Goal: Transaction & Acquisition: Purchase product/service

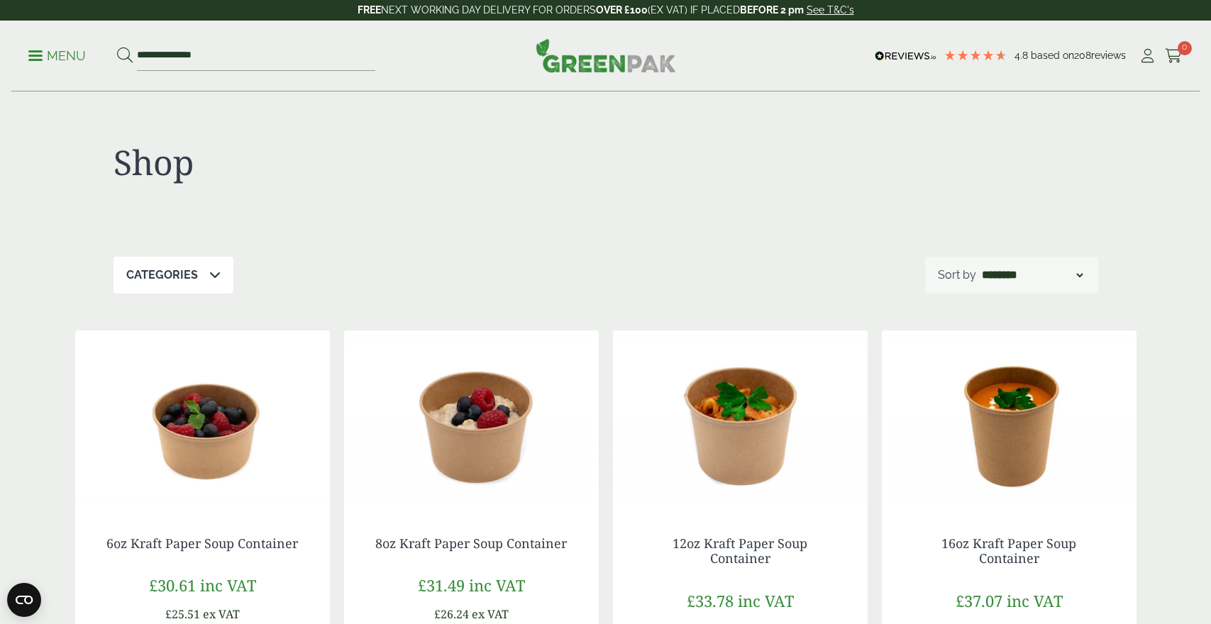
scroll to position [148, 0]
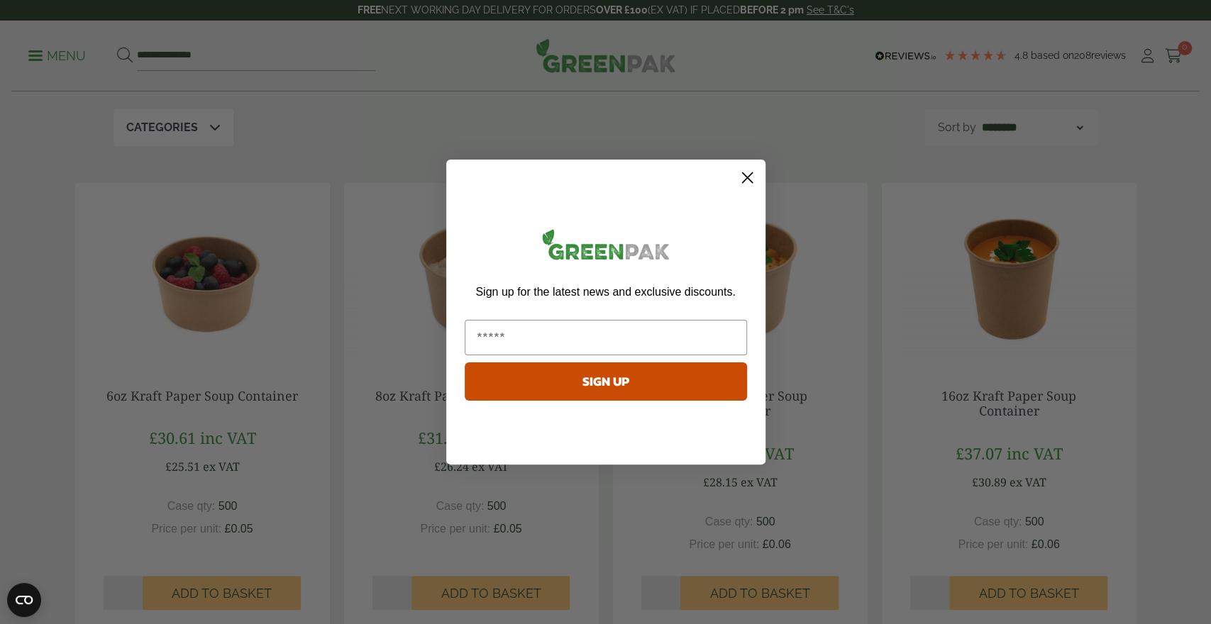
click at [750, 172] on circle "Close dialog" at bounding box center [746, 177] width 23 height 23
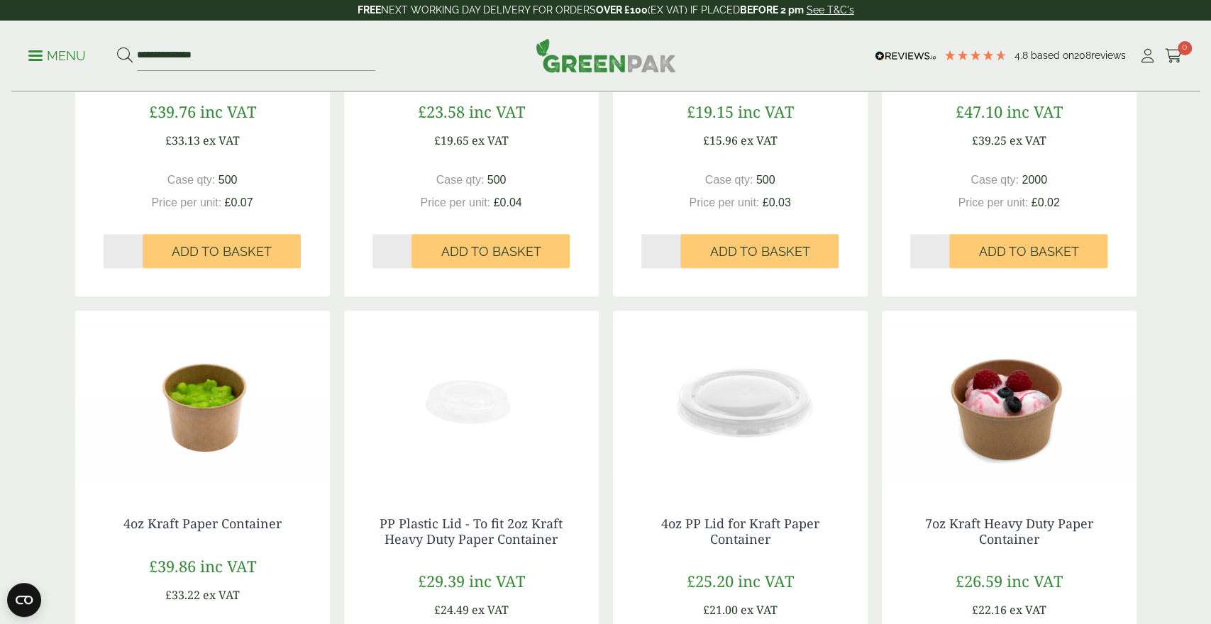
scroll to position [0, 0]
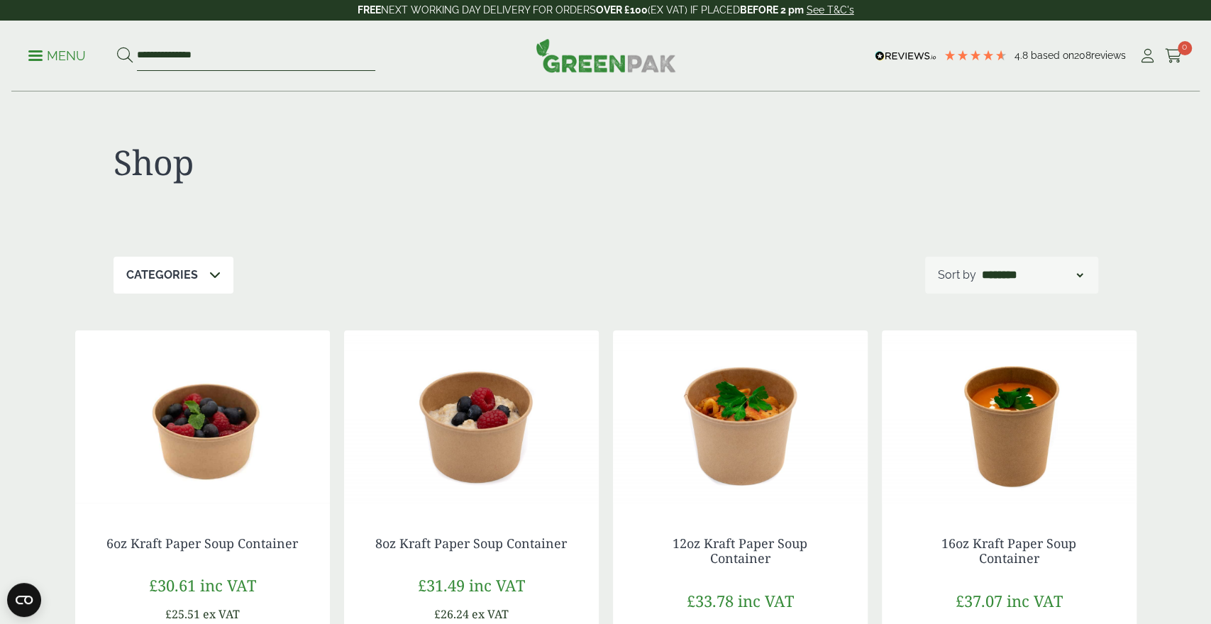
click at [228, 55] on input "**********" at bounding box center [256, 56] width 238 height 30
click at [39, 50] on link "Menu" at bounding box center [56, 55] width 57 height 14
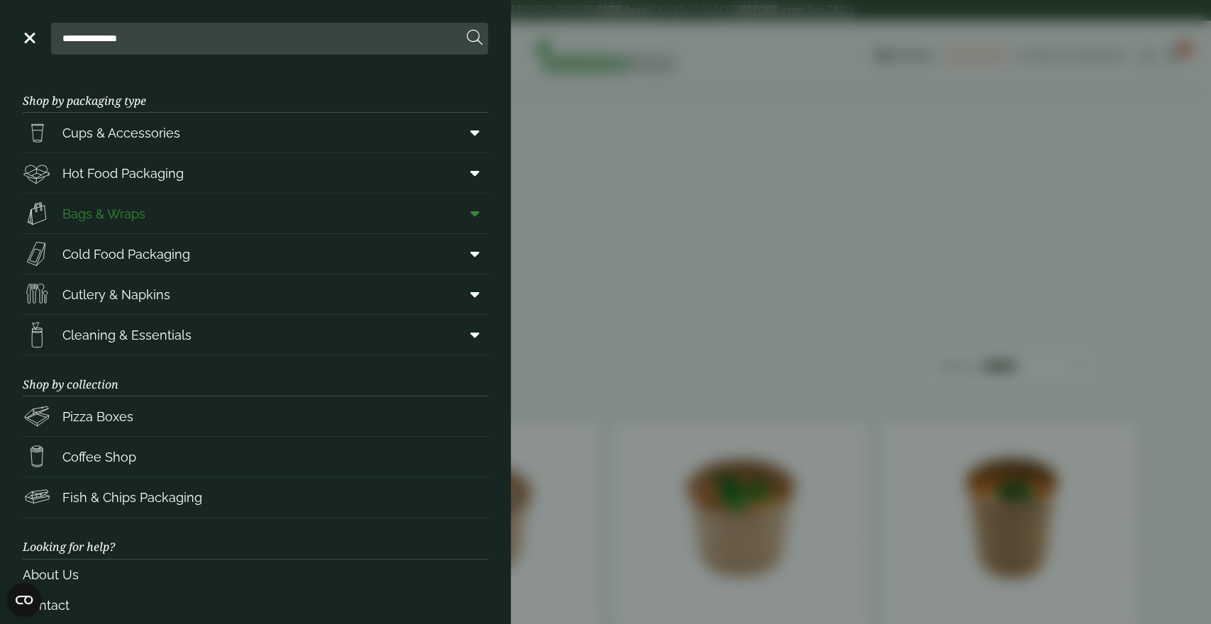
click at [218, 218] on link "Bags & Wraps" at bounding box center [255, 214] width 465 height 40
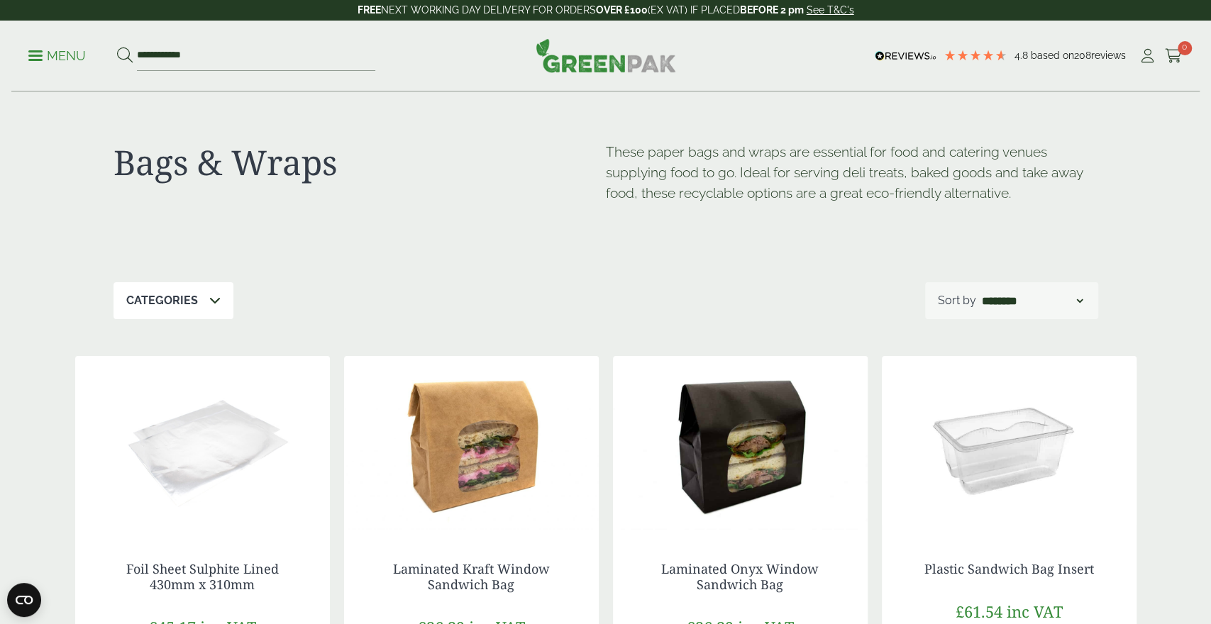
scroll to position [221, 0]
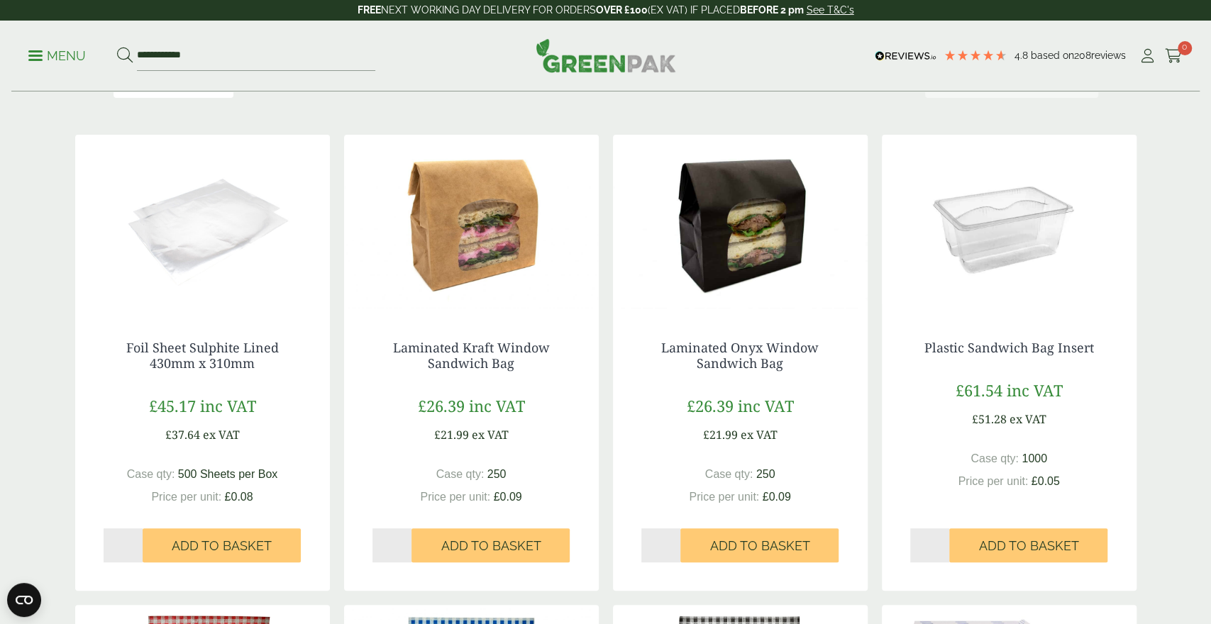
click at [672, 541] on input "*" at bounding box center [661, 545] width 40 height 34
type input "*"
click at [674, 541] on input "*" at bounding box center [661, 545] width 40 height 34
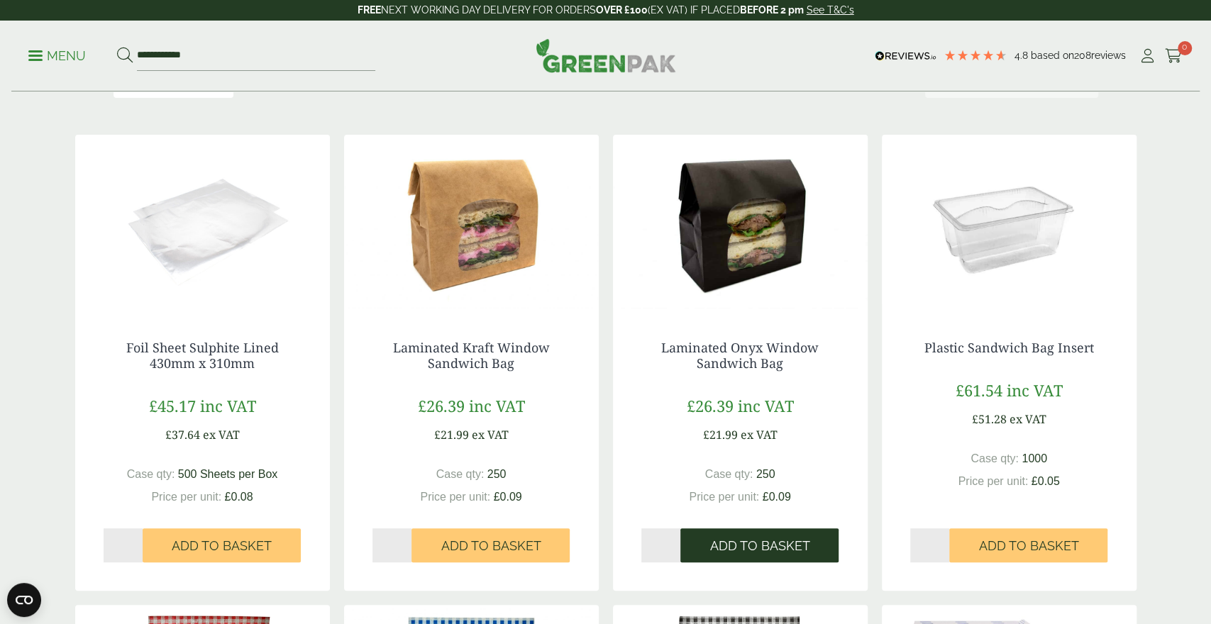
click at [746, 541] on span "Add to Basket" at bounding box center [759, 546] width 100 height 16
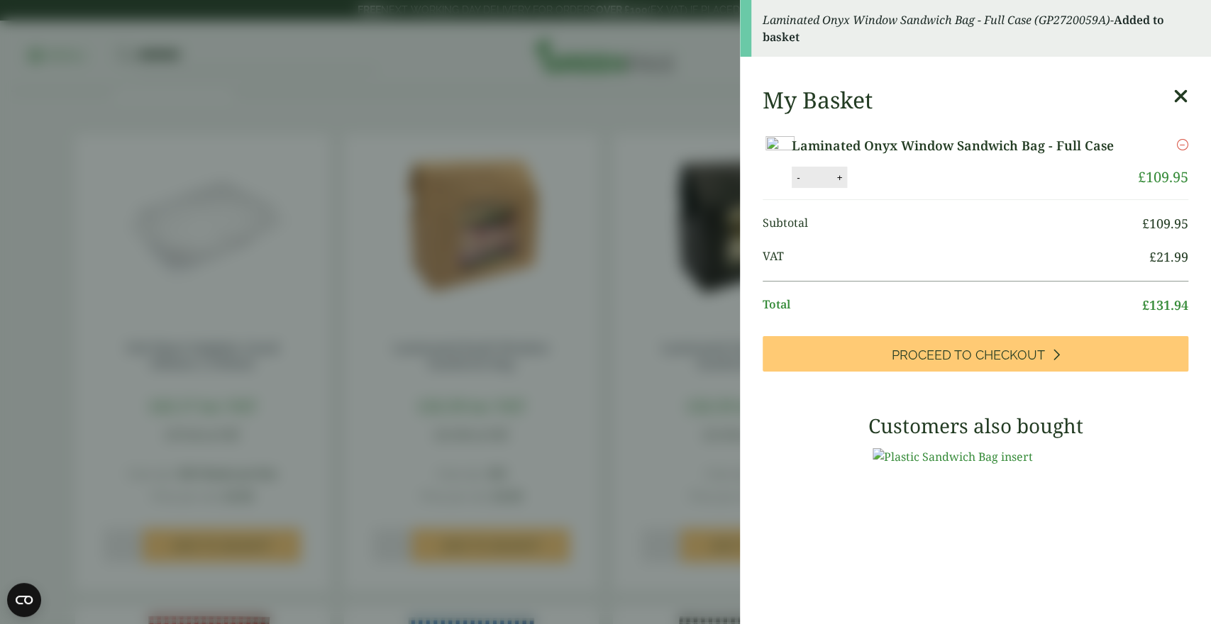
click at [16, 389] on aside "Laminated Onyx Window Sandwich Bag - Full Case (GP2720059A) - Added to basket M…" at bounding box center [605, 312] width 1211 height 624
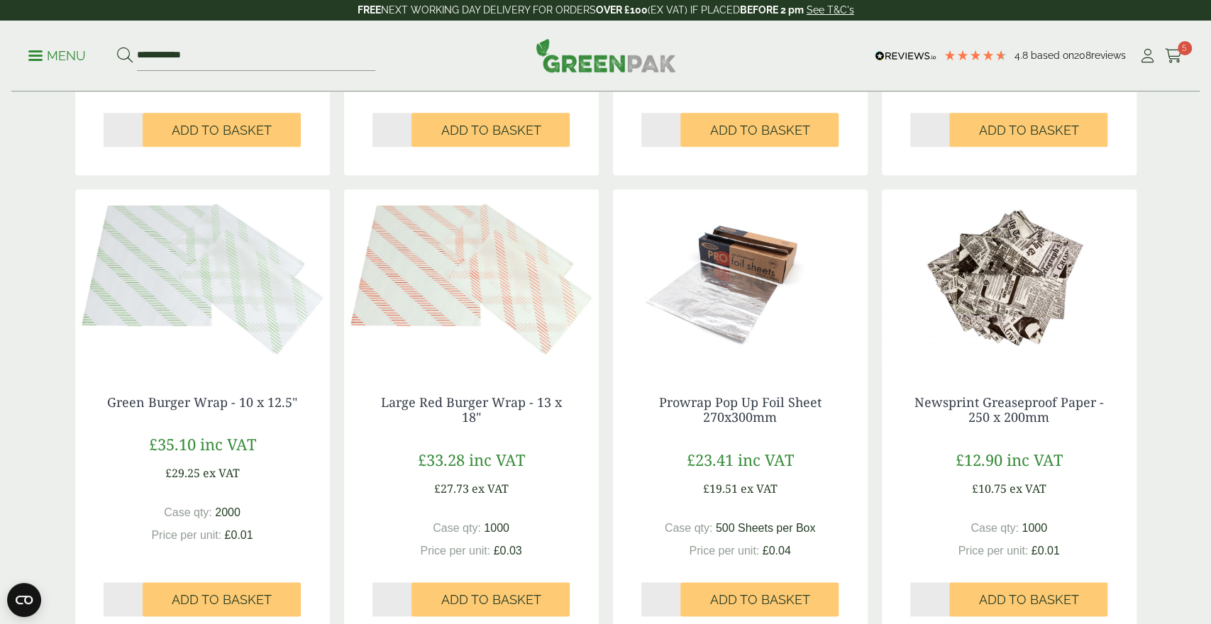
scroll to position [1475, 0]
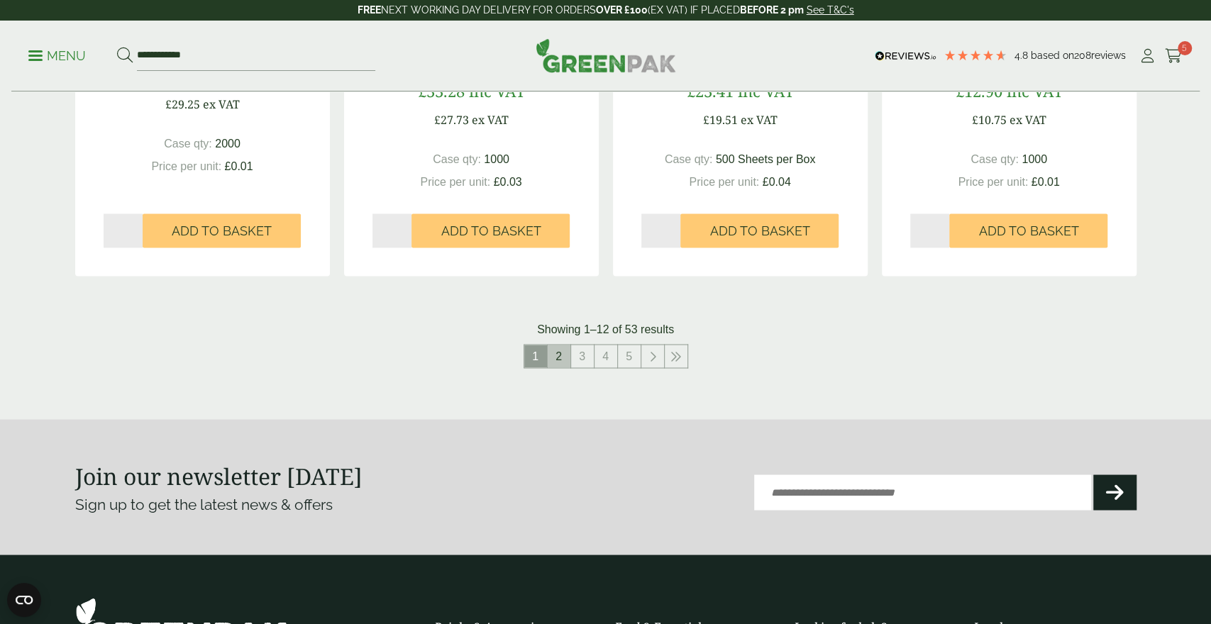
click at [570, 355] on link "2" at bounding box center [559, 356] width 23 height 23
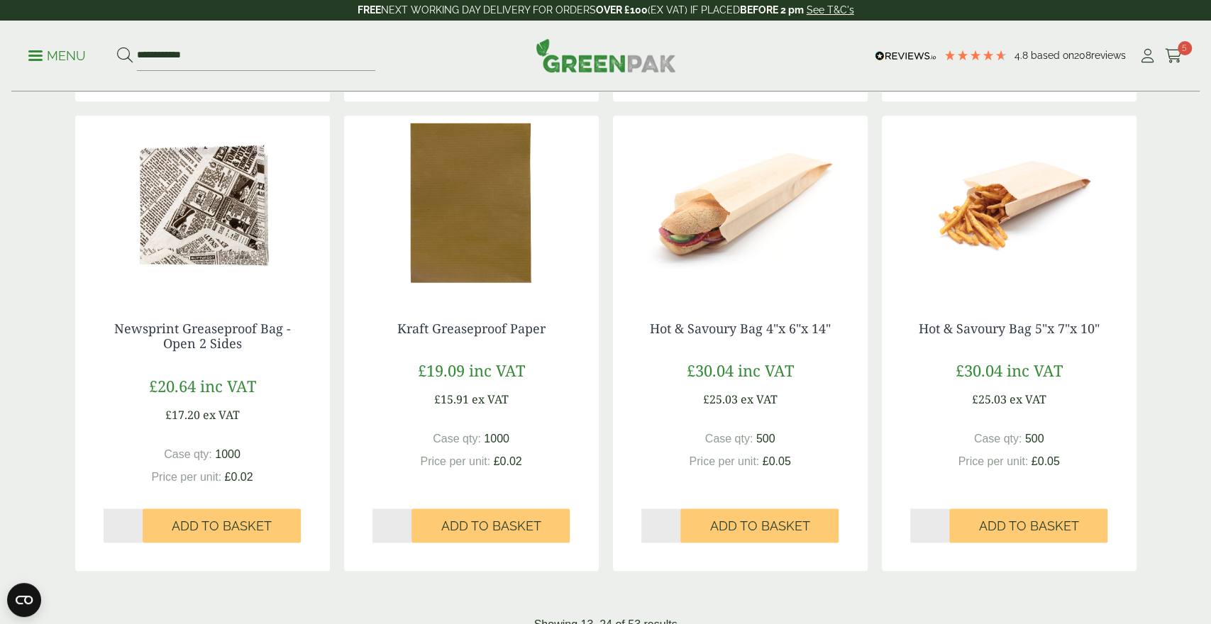
scroll to position [1623, 0]
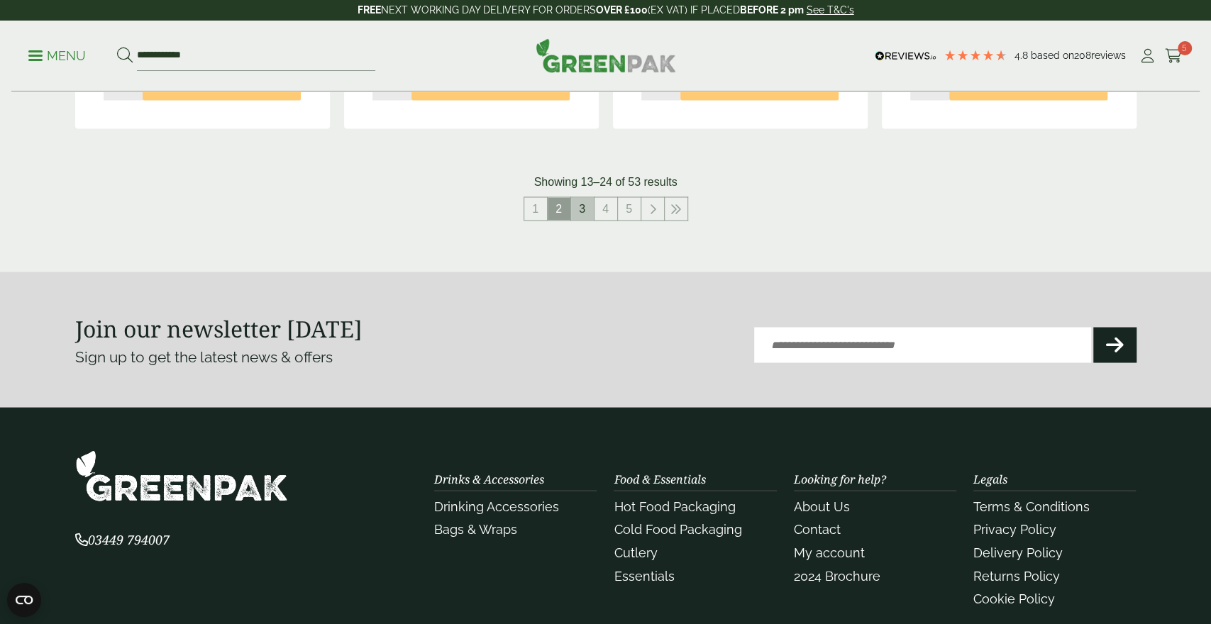
click at [589, 210] on link "3" at bounding box center [582, 208] width 23 height 23
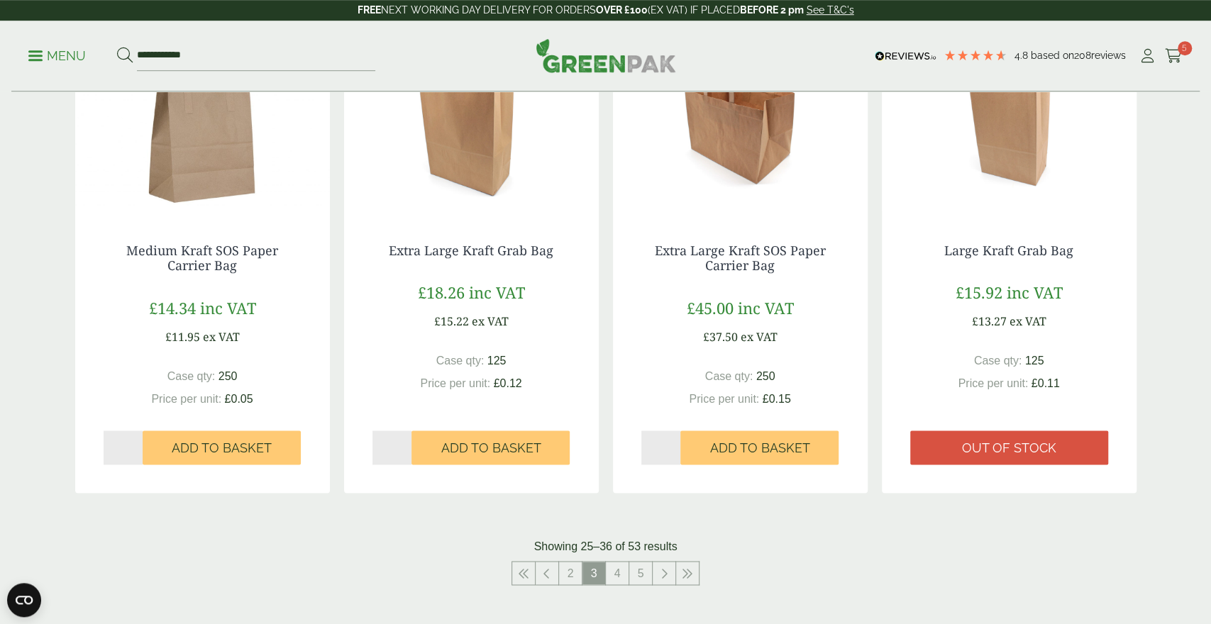
scroll to position [1697, 0]
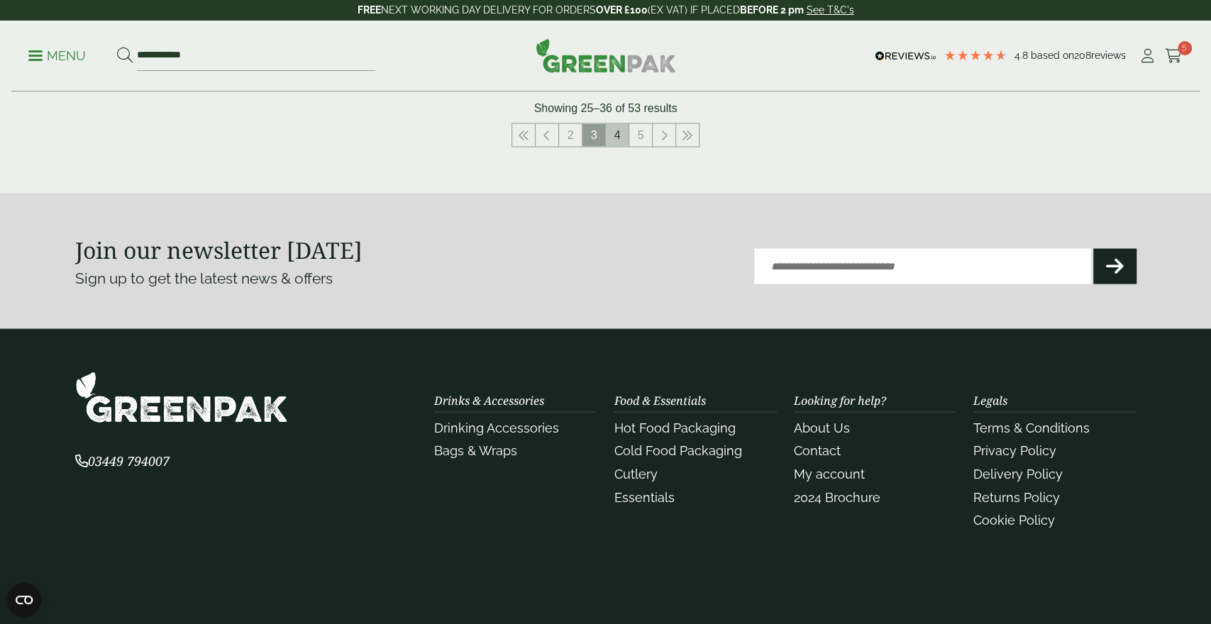
click at [615, 137] on link "4" at bounding box center [617, 134] width 23 height 23
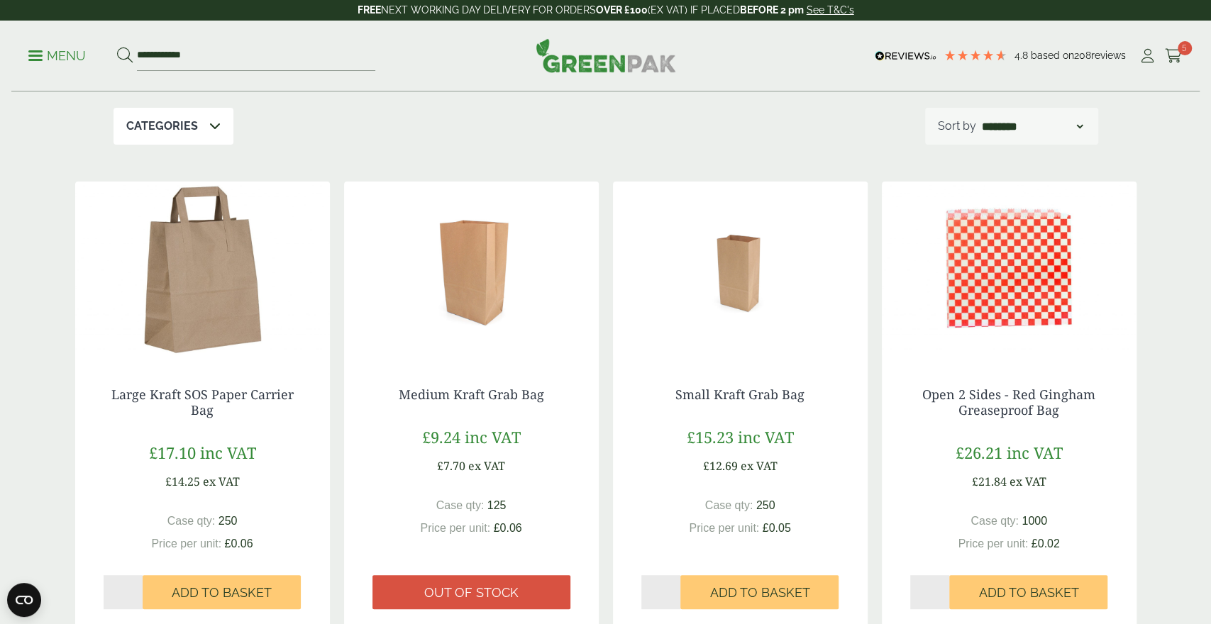
scroll to position [221, 0]
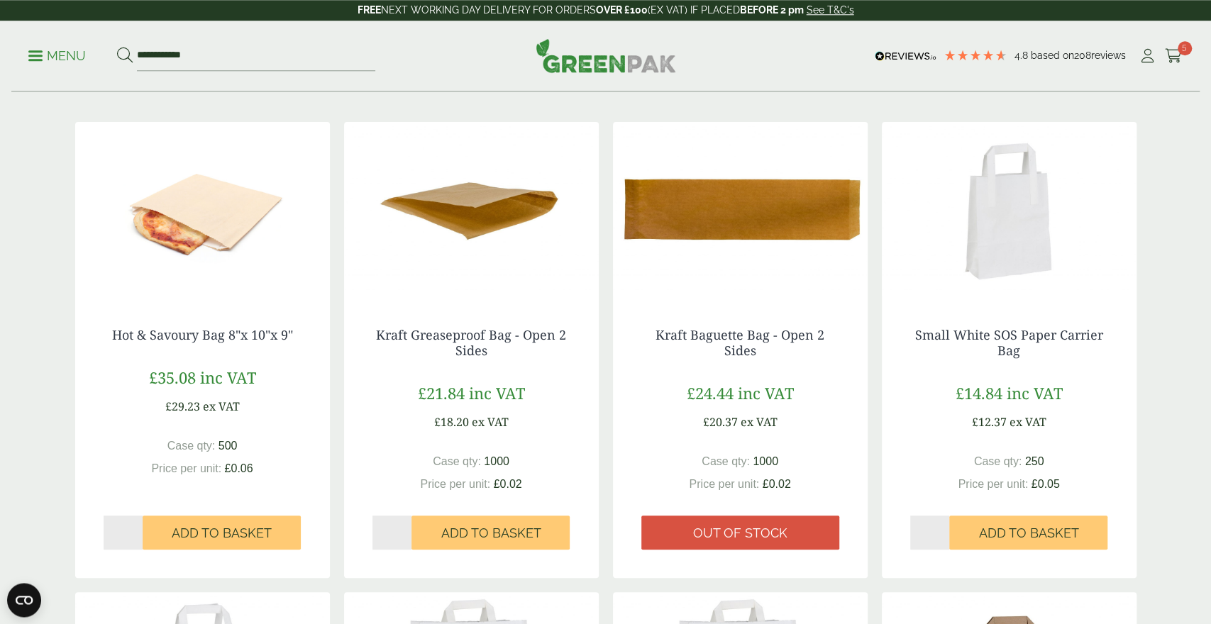
scroll to position [221, 0]
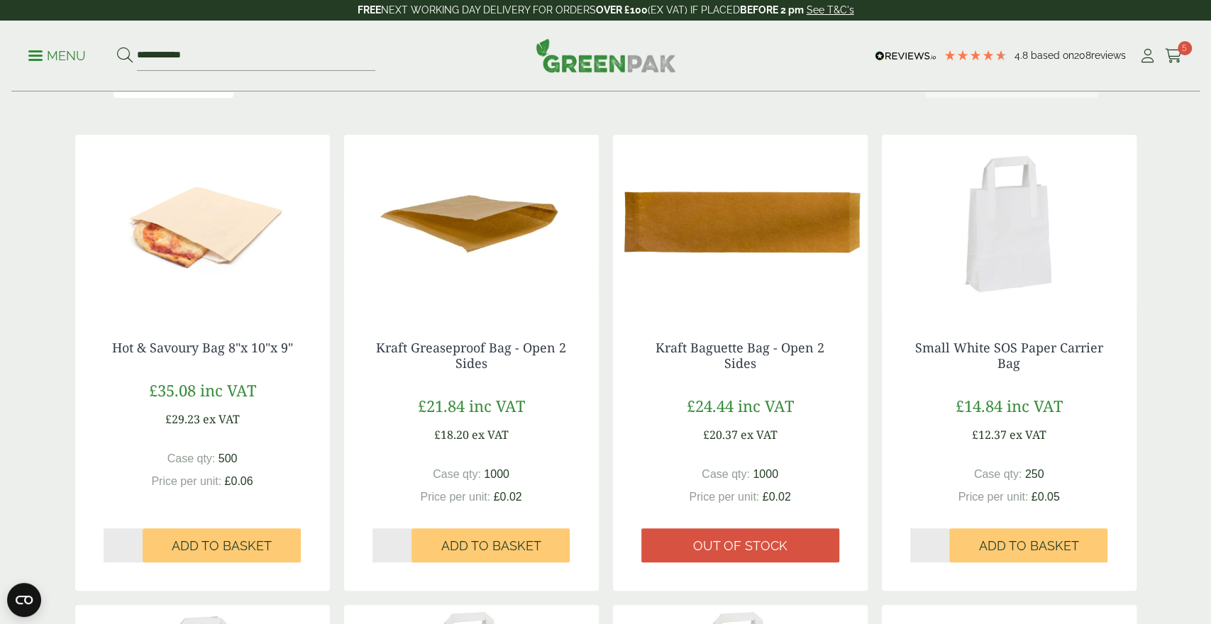
click at [407, 543] on input "*" at bounding box center [392, 545] width 40 height 34
type input "*"
click at [409, 547] on input "*" at bounding box center [392, 545] width 40 height 34
click at [465, 546] on span "Add to Basket" at bounding box center [491, 546] width 100 height 16
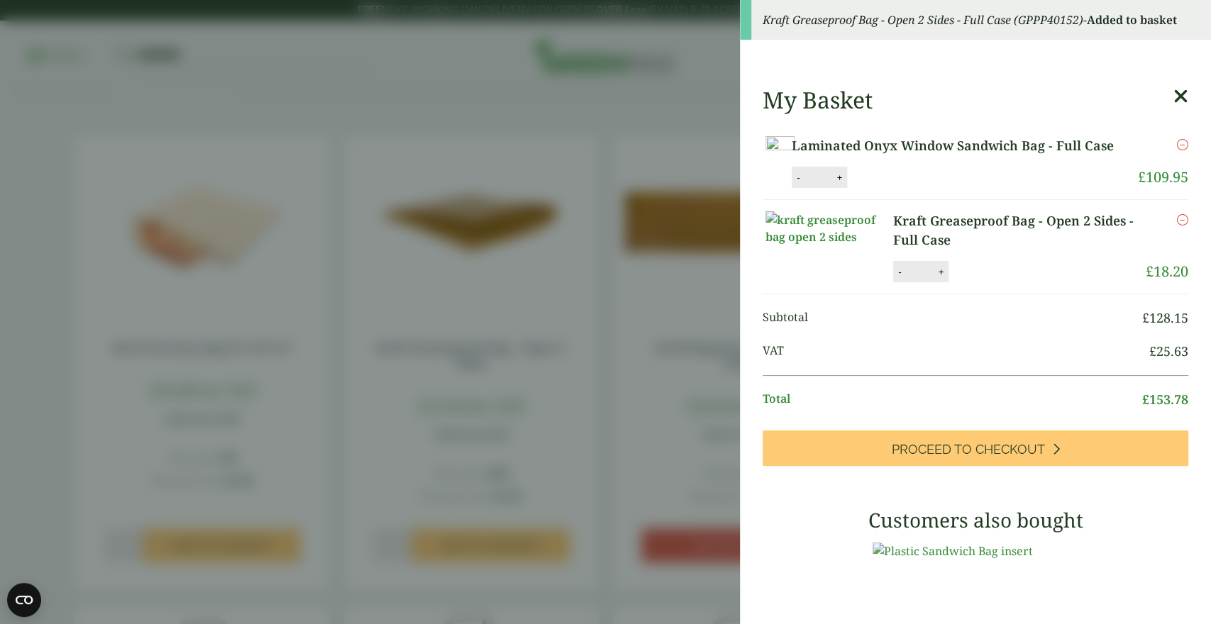
click at [1, 348] on aside "Kraft Greaseproof Bag - Open 2 Sides - Full Case (GPPP40152) - Added to basket …" at bounding box center [605, 312] width 1211 height 624
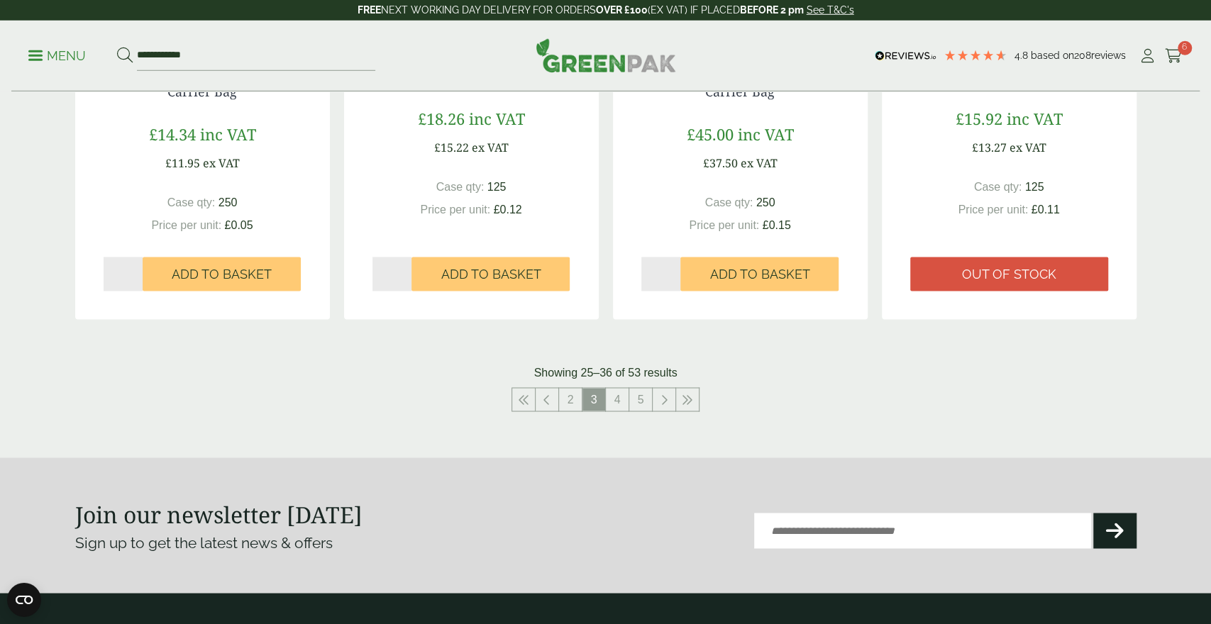
scroll to position [1475, 0]
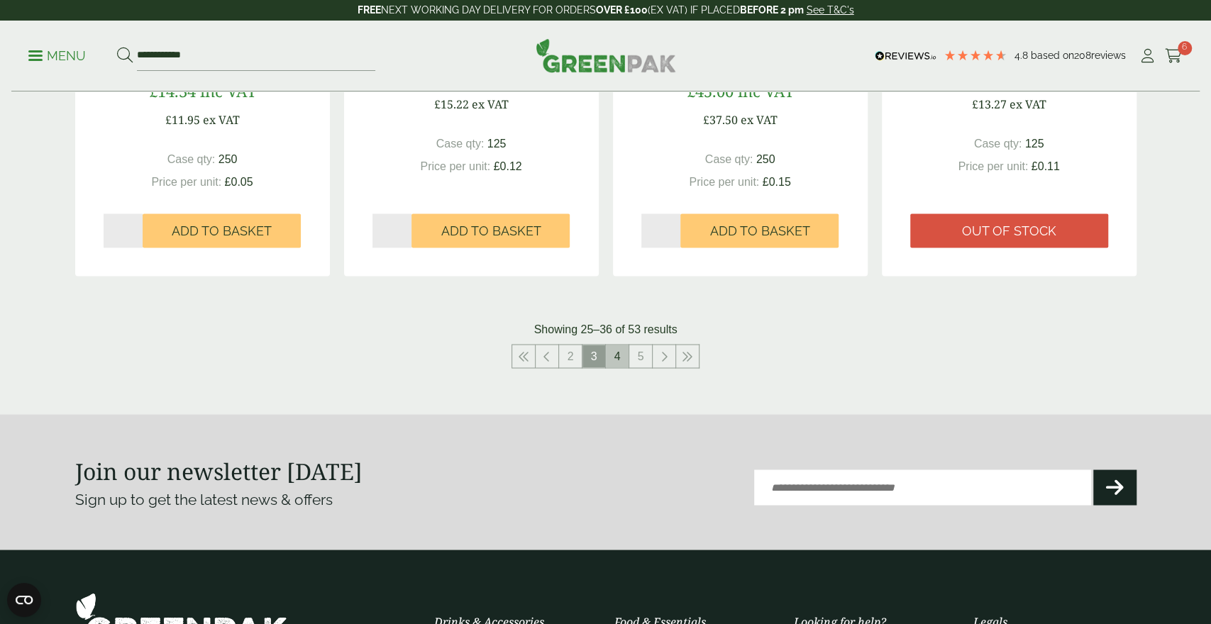
click at [619, 354] on link "4" at bounding box center [617, 356] width 23 height 23
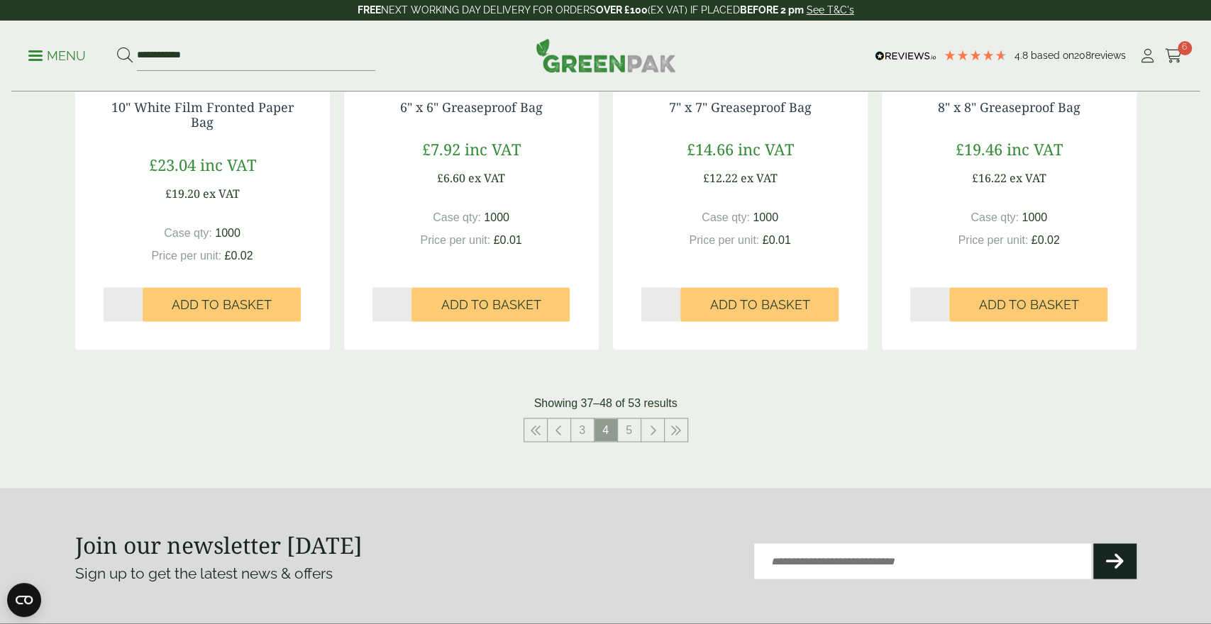
scroll to position [1328, 0]
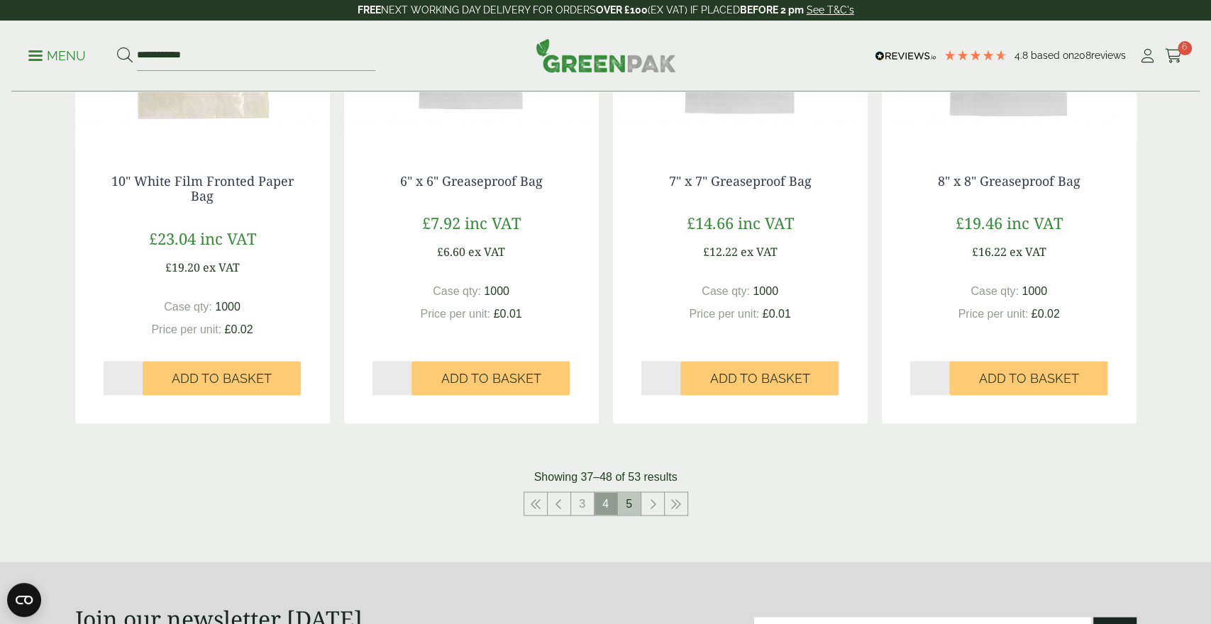
click at [629, 502] on link "5" at bounding box center [629, 503] width 23 height 23
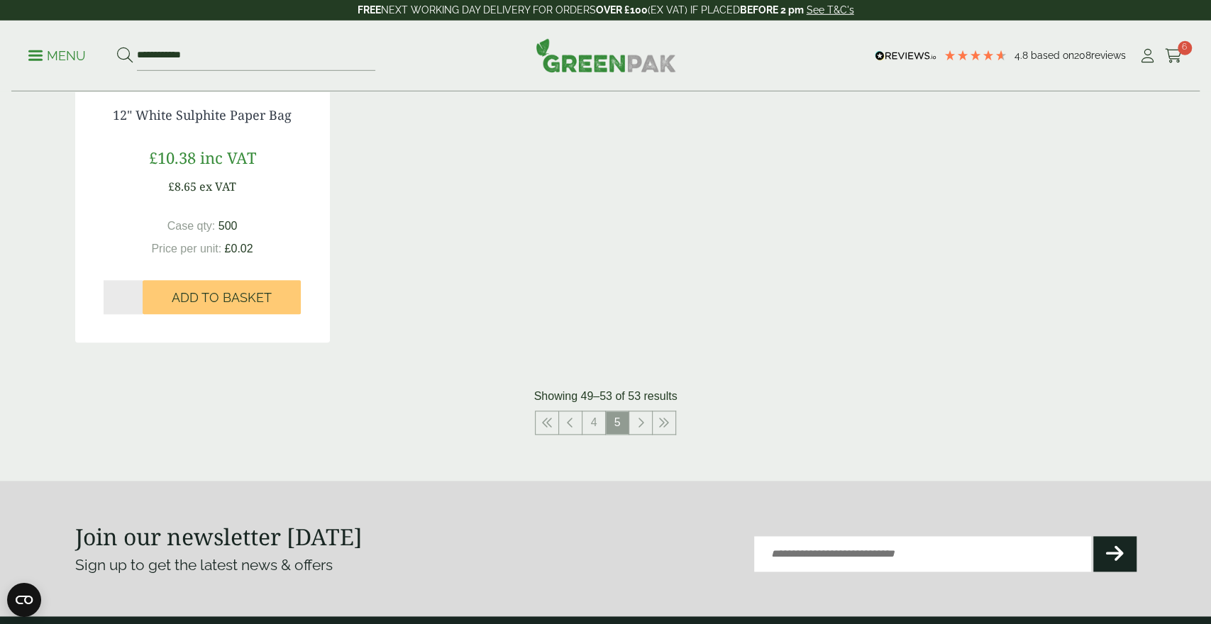
scroll to position [912, 0]
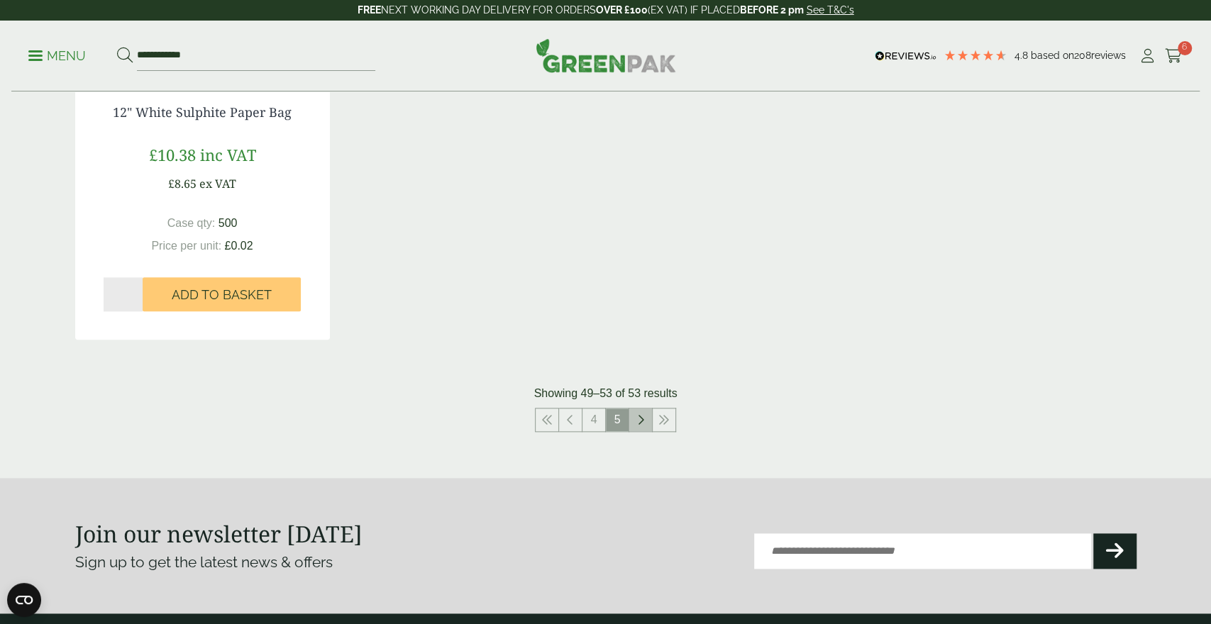
click at [645, 416] on link at bounding box center [640, 420] width 23 height 23
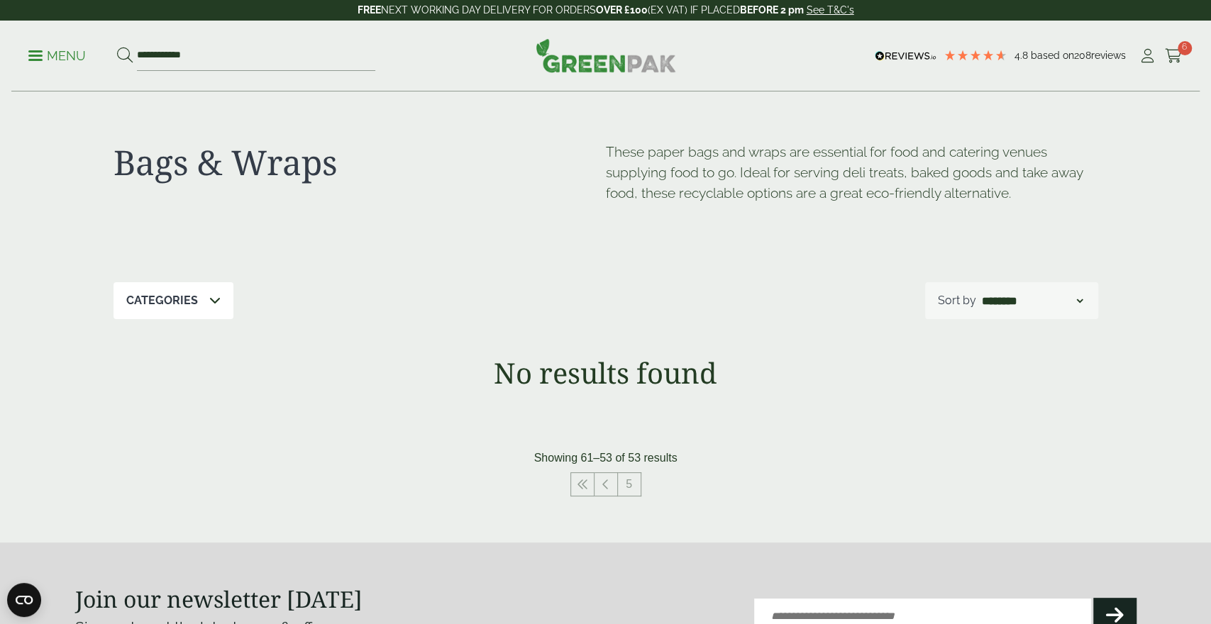
click at [35, 56] on span at bounding box center [35, 56] width 14 height 2
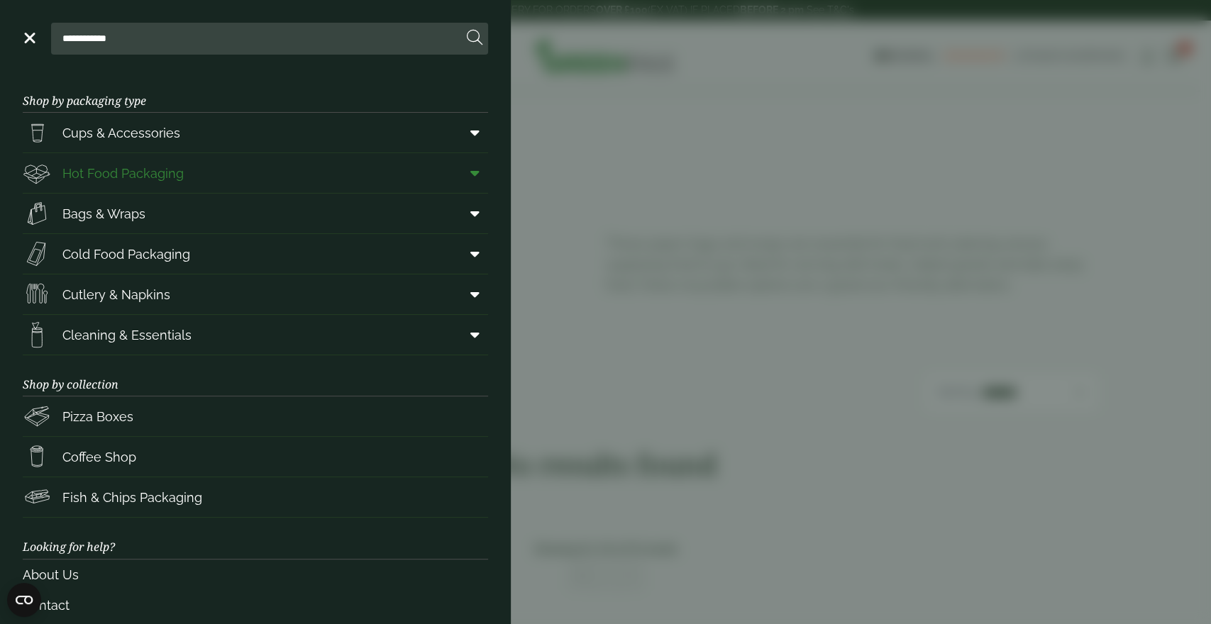
click at [249, 175] on link "Hot Food Packaging" at bounding box center [255, 173] width 465 height 40
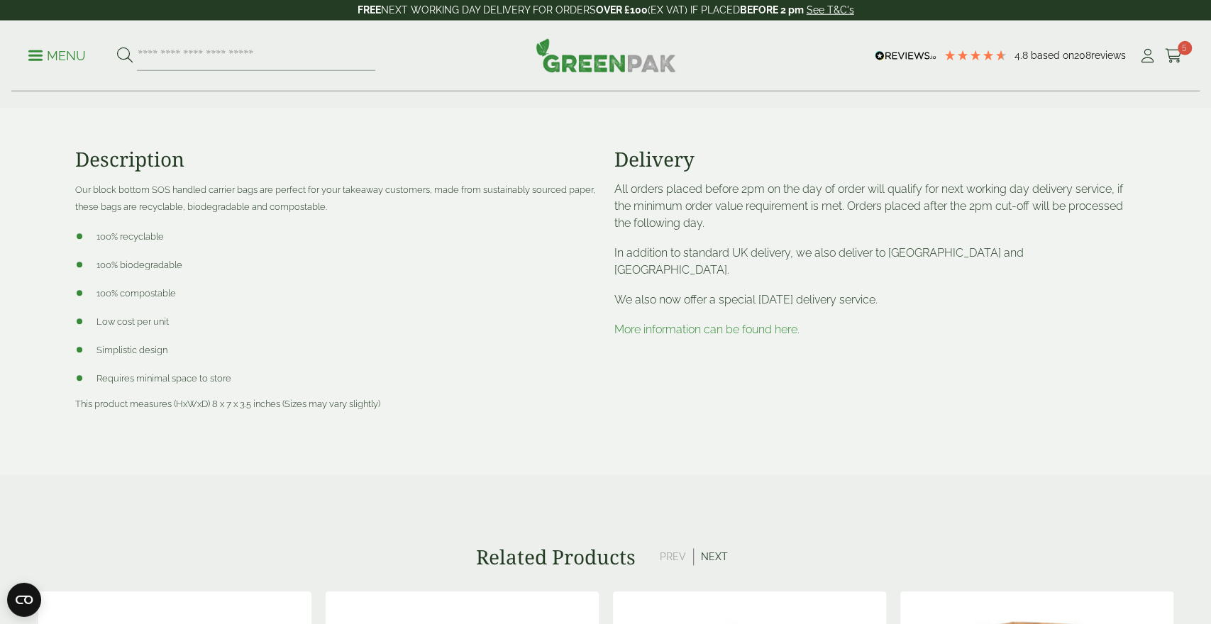
scroll to position [590, 0]
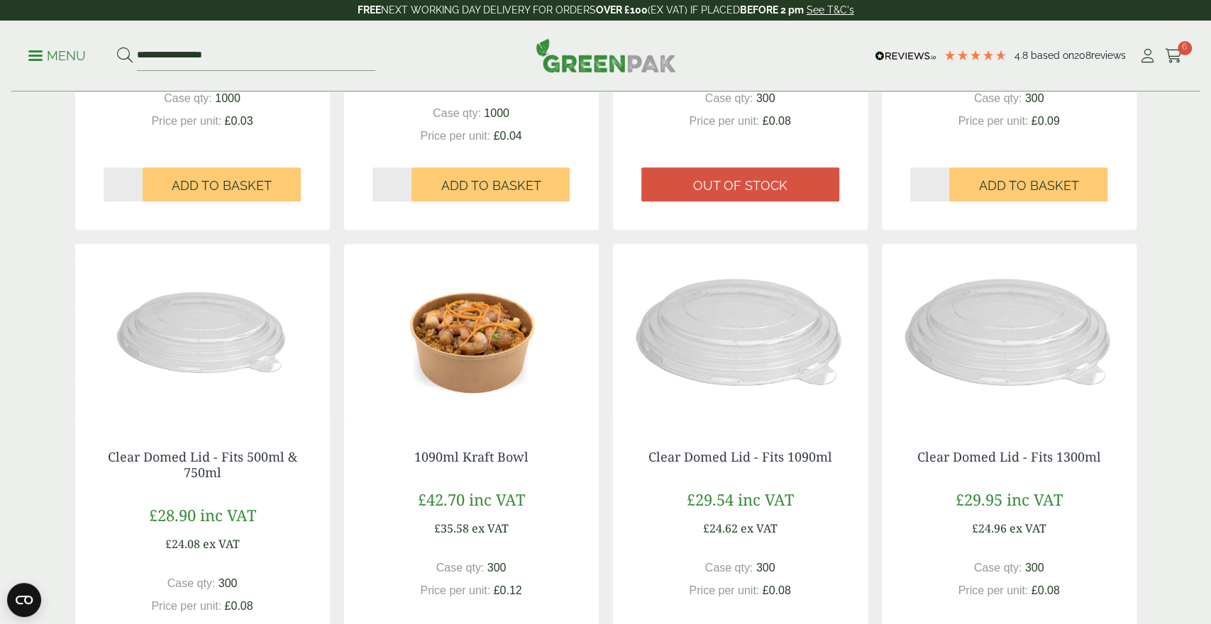
scroll to position [1475, 0]
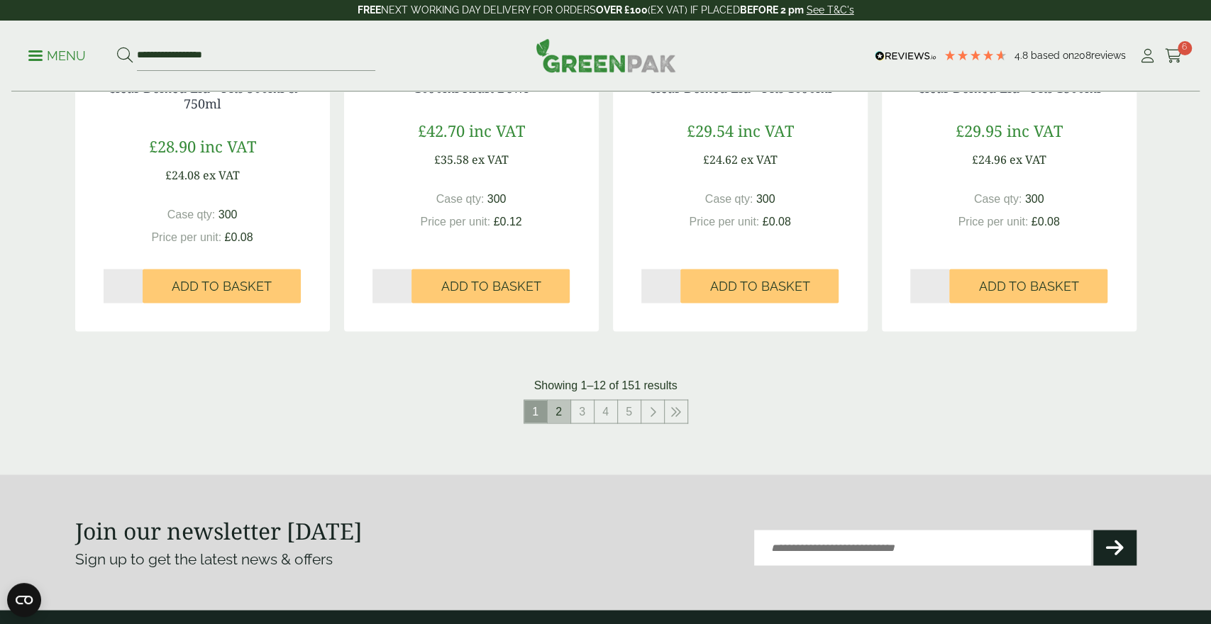
click at [571, 415] on li "2" at bounding box center [559, 411] width 23 height 24
click at [565, 410] on link "2" at bounding box center [559, 411] width 23 height 23
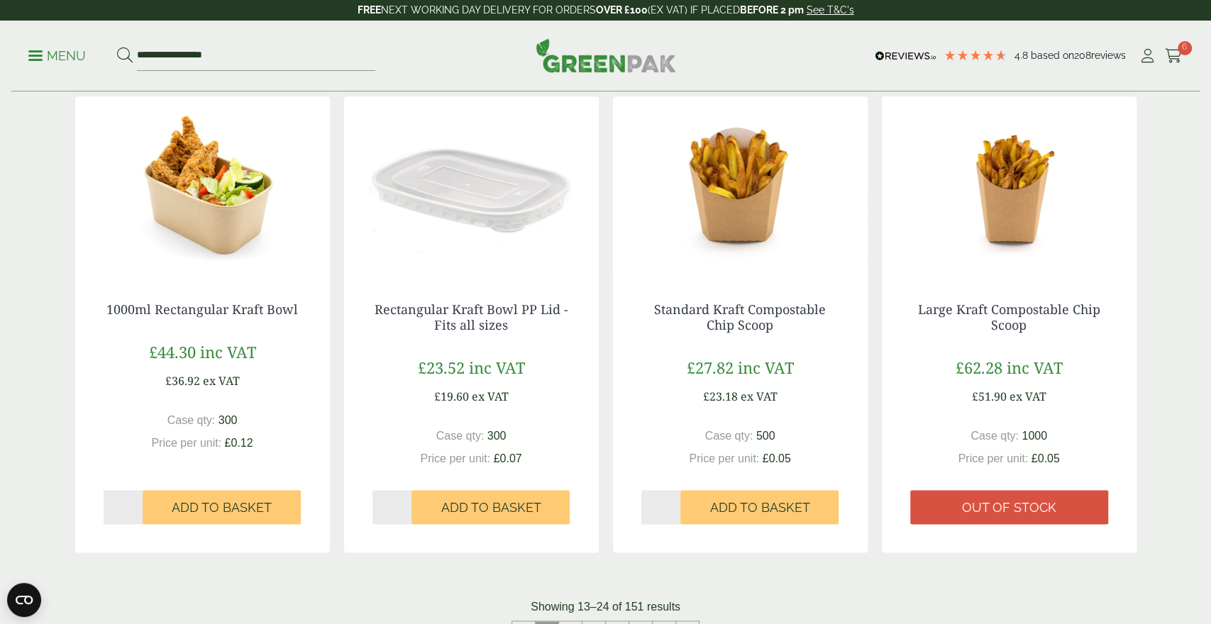
scroll to position [1771, 0]
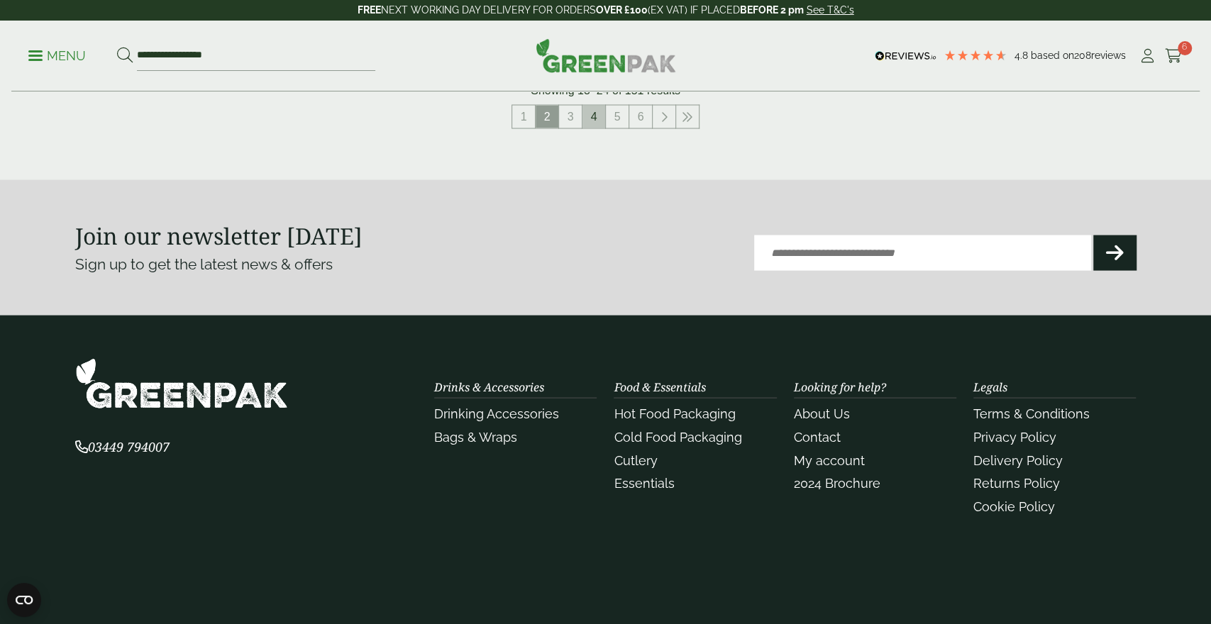
click at [599, 117] on link "4" at bounding box center [593, 116] width 23 height 23
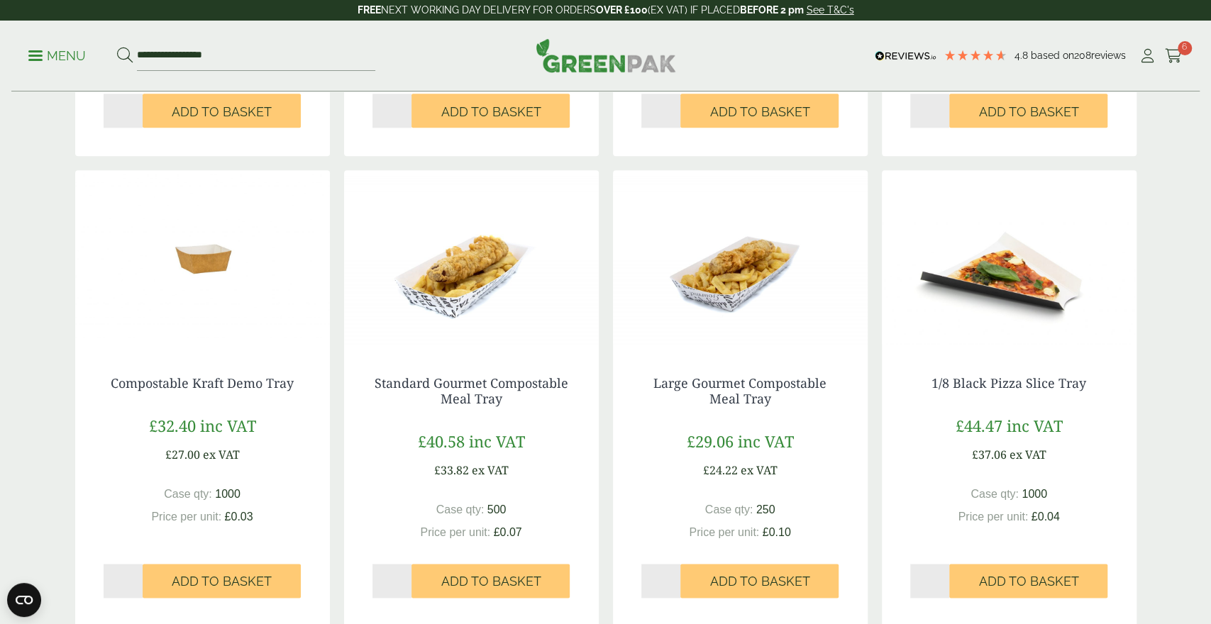
scroll to position [1623, 0]
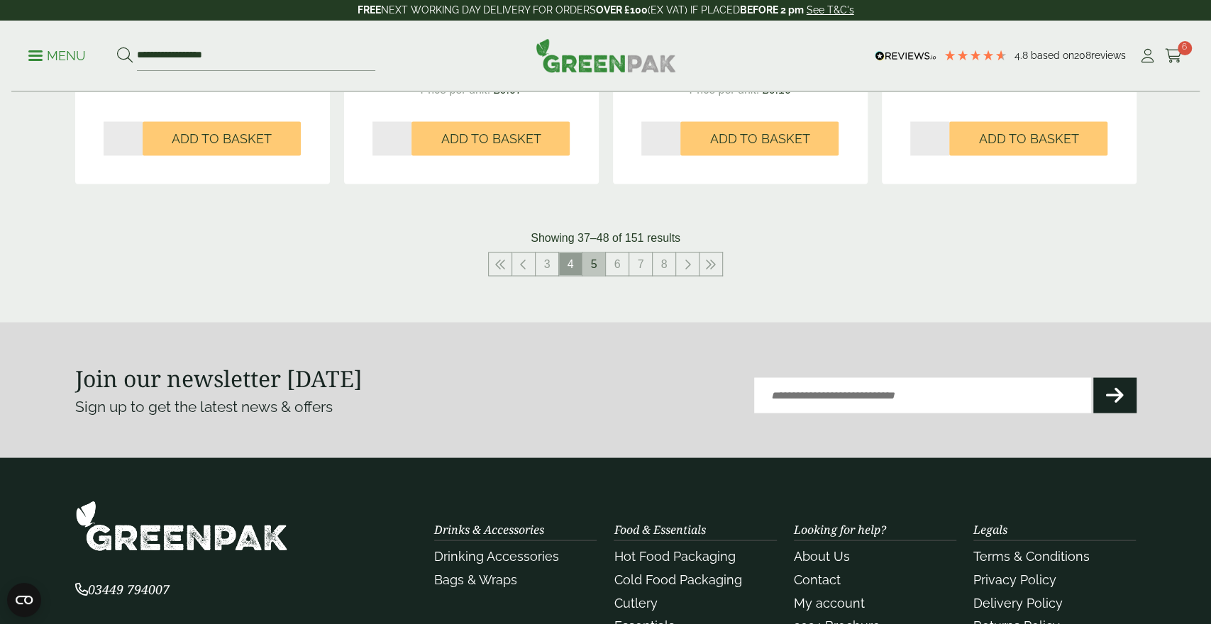
click at [601, 253] on link "5" at bounding box center [593, 264] width 23 height 23
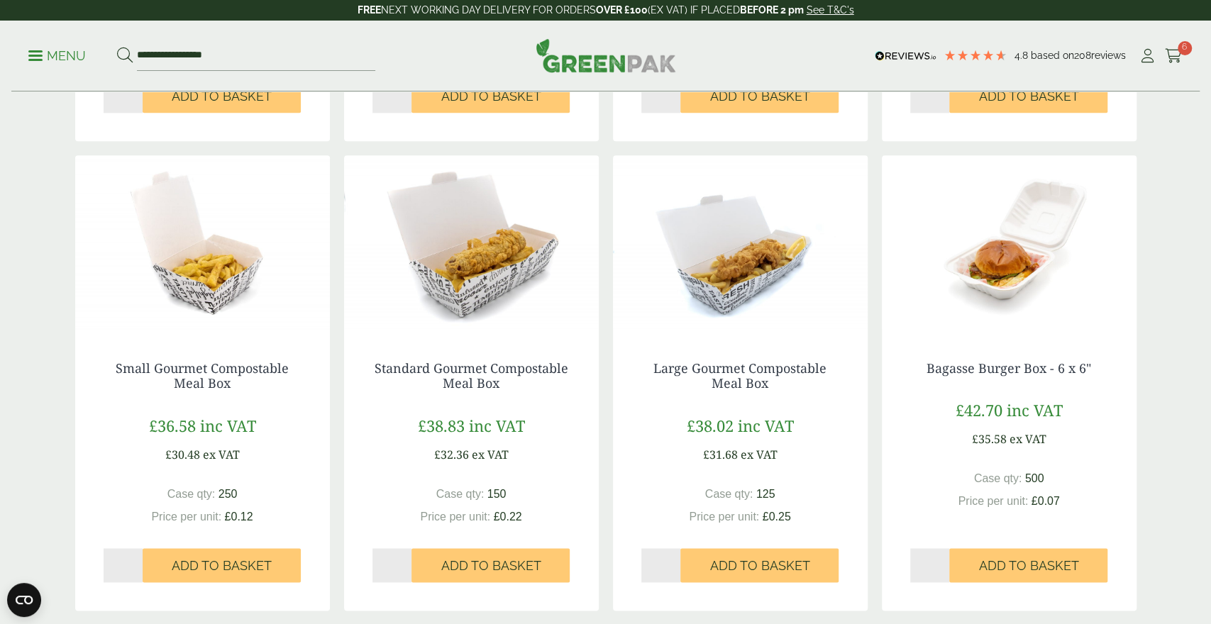
scroll to position [1623, 0]
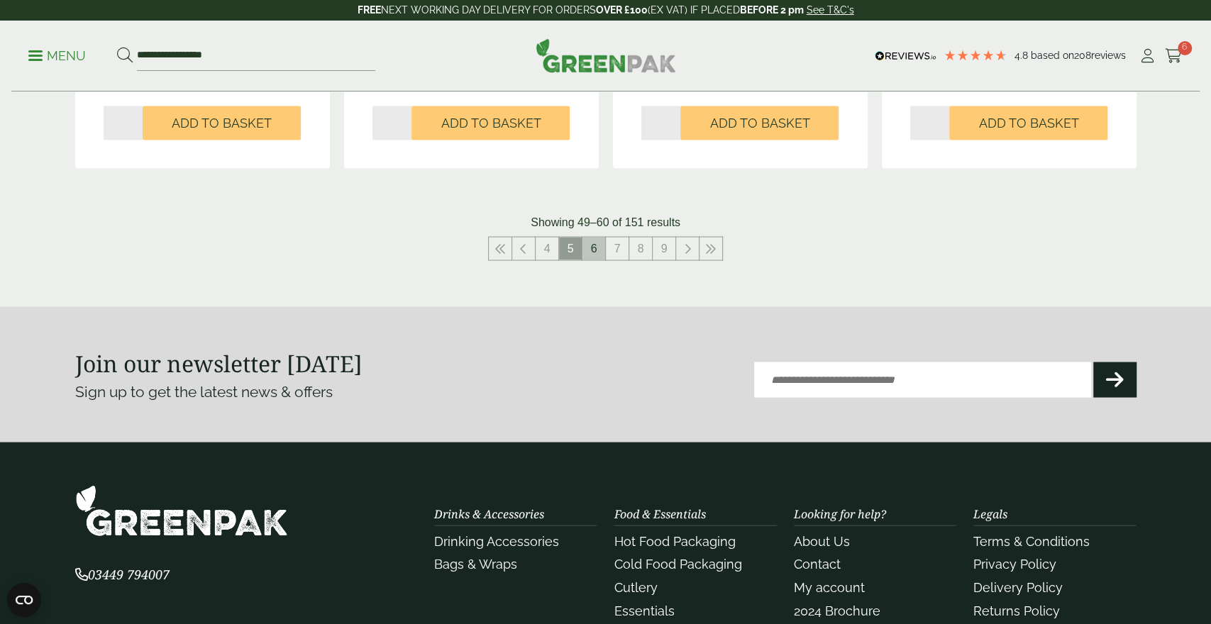
click at [596, 244] on link "6" at bounding box center [593, 248] width 23 height 23
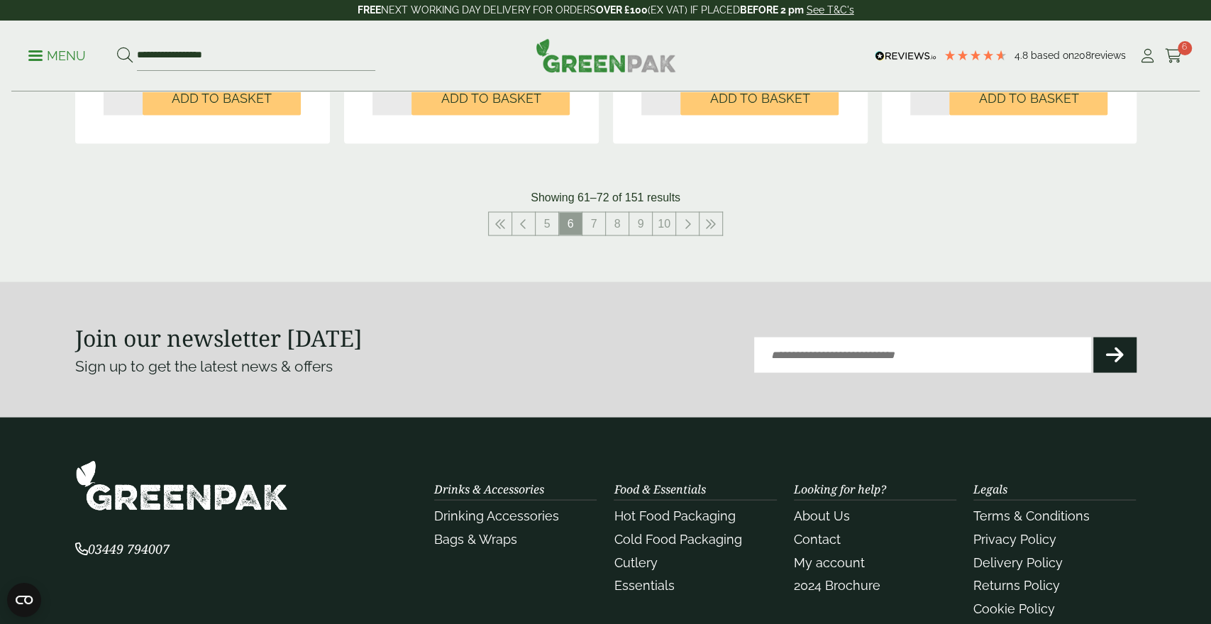
scroll to position [1698, 0]
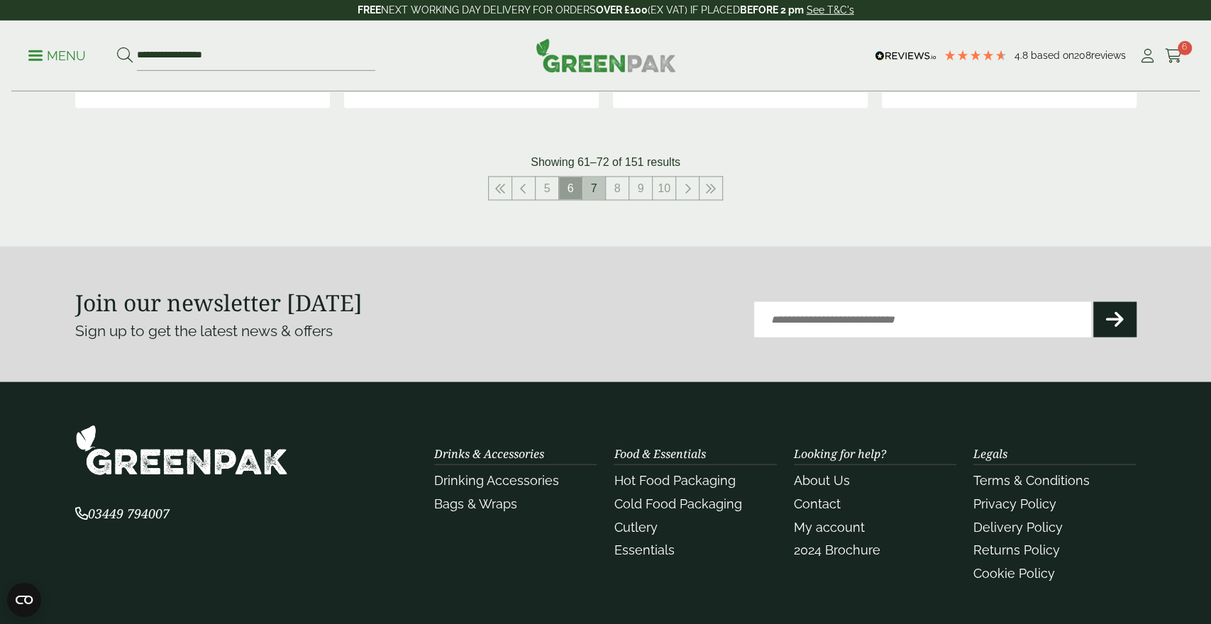
click at [592, 188] on link "7" at bounding box center [593, 188] width 23 height 23
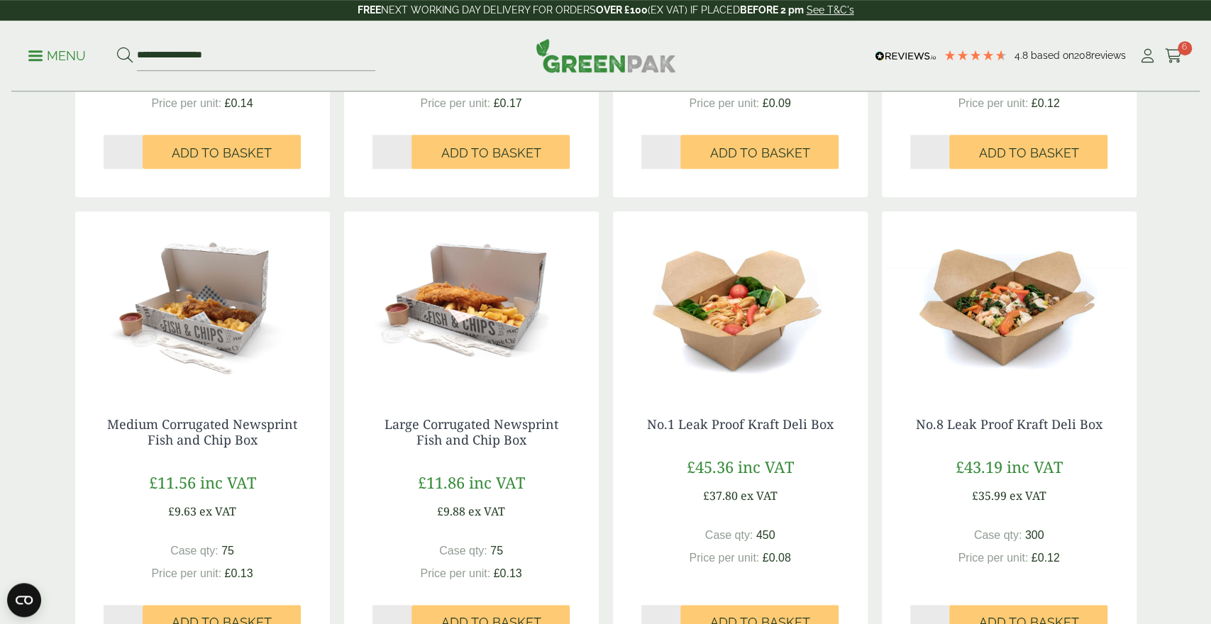
scroll to position [1172, 0]
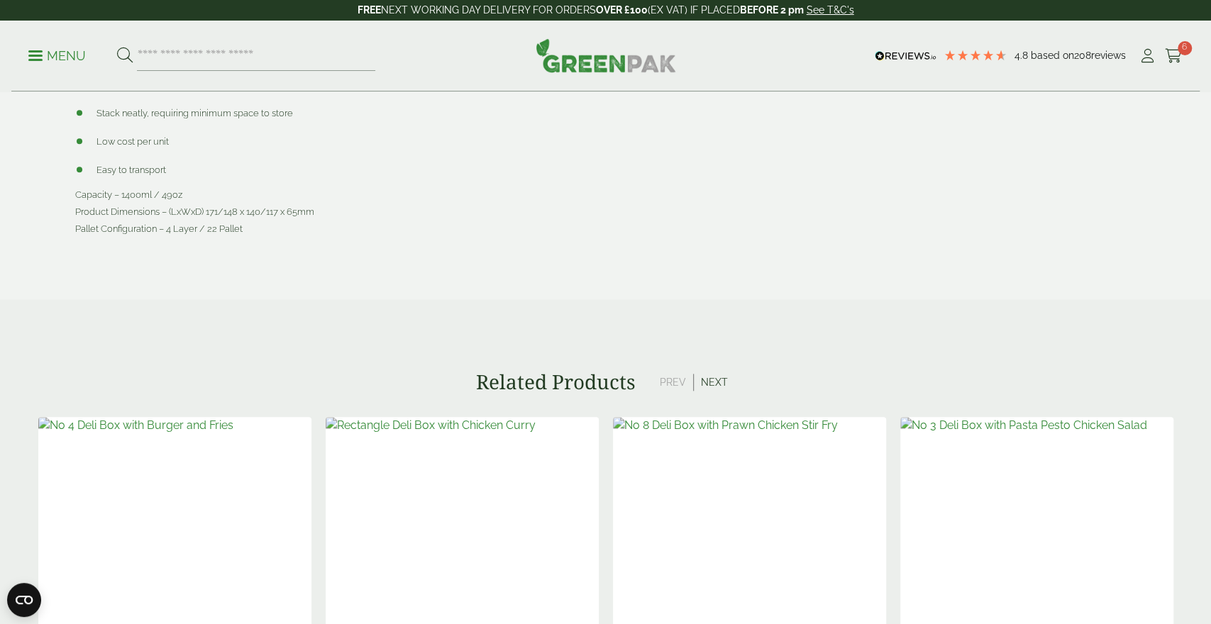
scroll to position [1180, 0]
